Goal: Check status

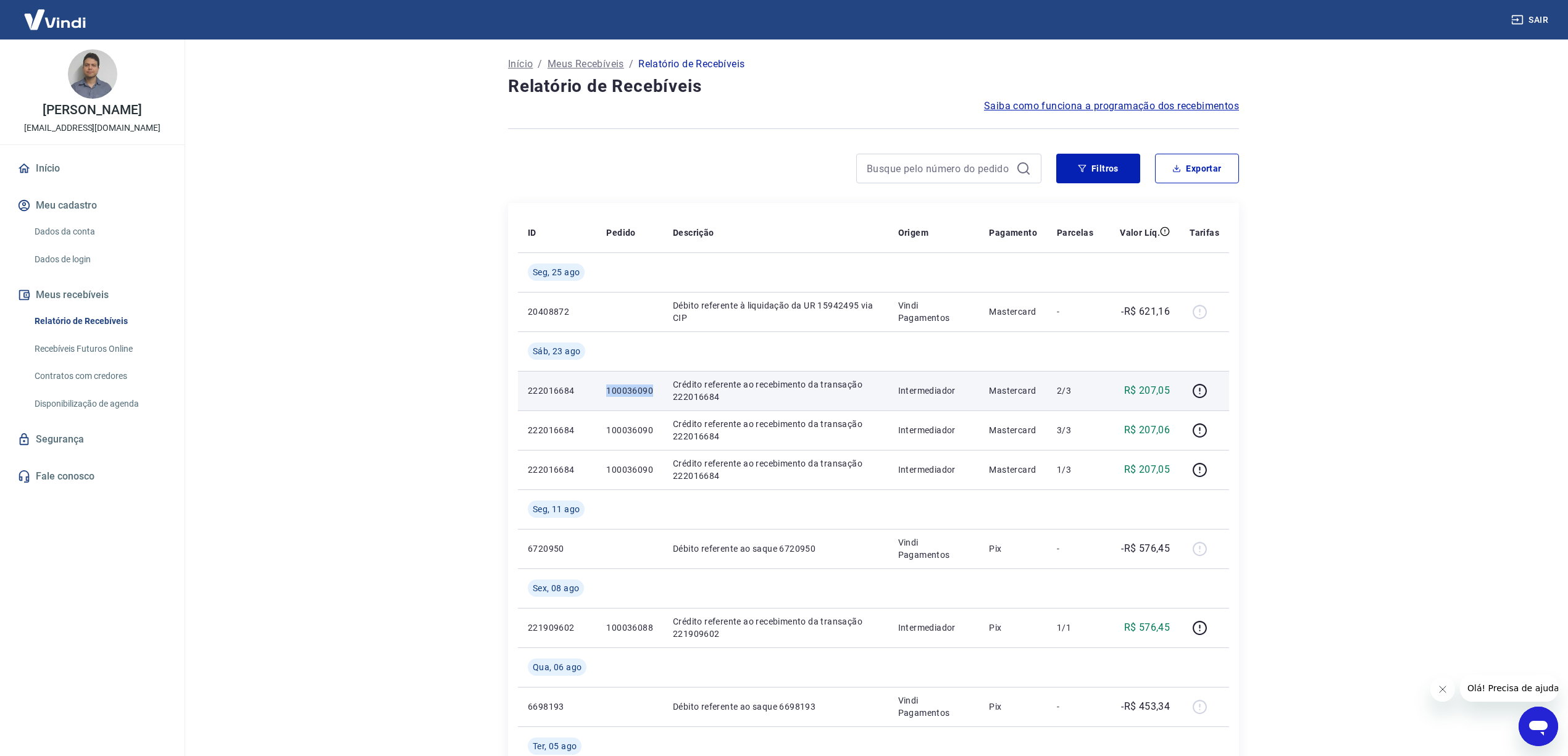
drag, startPoint x: 608, startPoint y: 391, endPoint x: 650, endPoint y: 391, distance: 42.0
click at [650, 391] on p "100036090" at bounding box center [629, 390] width 47 height 12
copy p "100036090"
